Goal: Navigation & Orientation: Find specific page/section

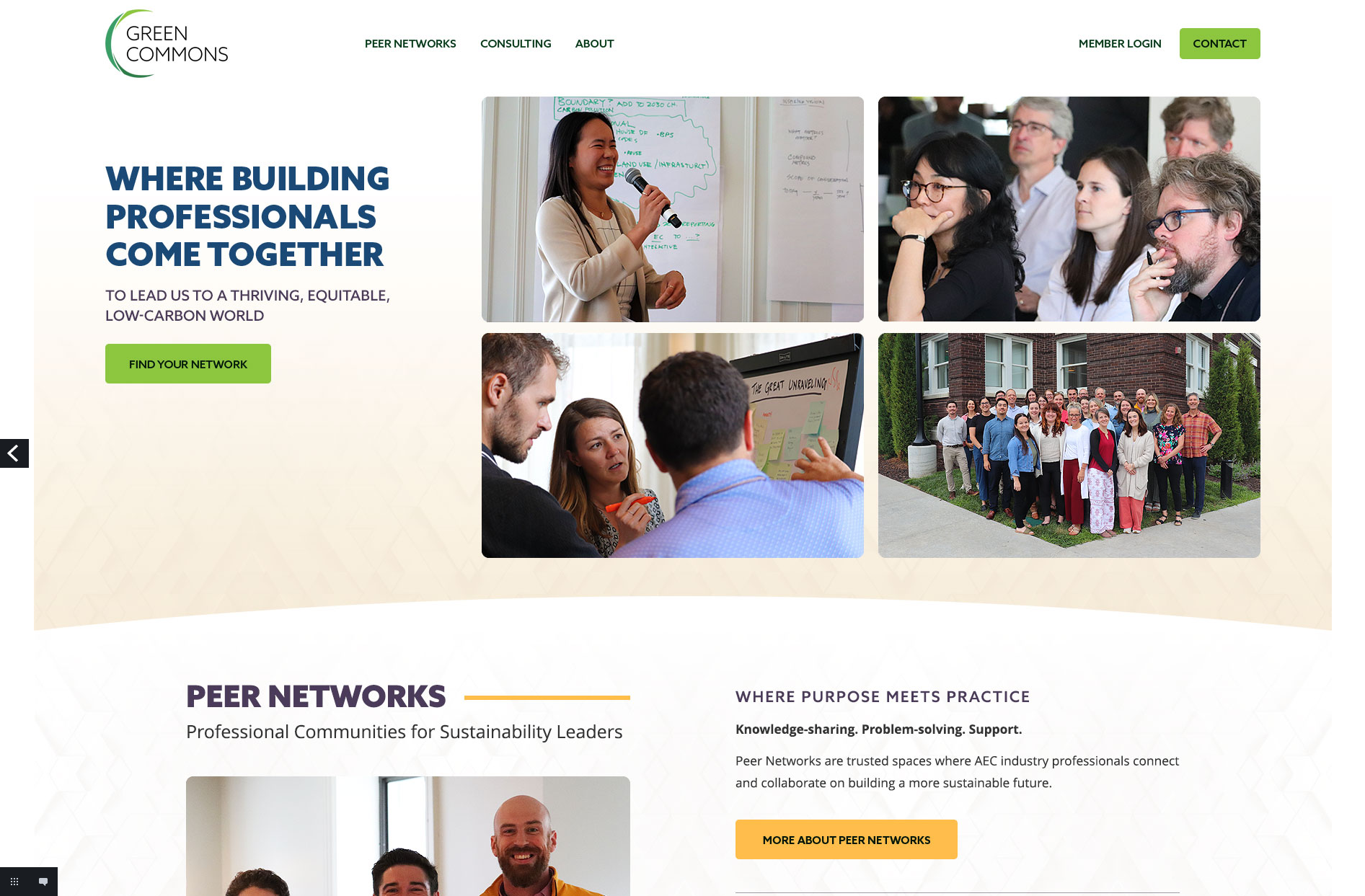
click at [17, 454] on link "Previous" at bounding box center [14, 453] width 29 height 29
click at [1350, 454] on link "Next" at bounding box center [1350, 453] width 29 height 29
